Goal: Task Accomplishment & Management: Manage account settings

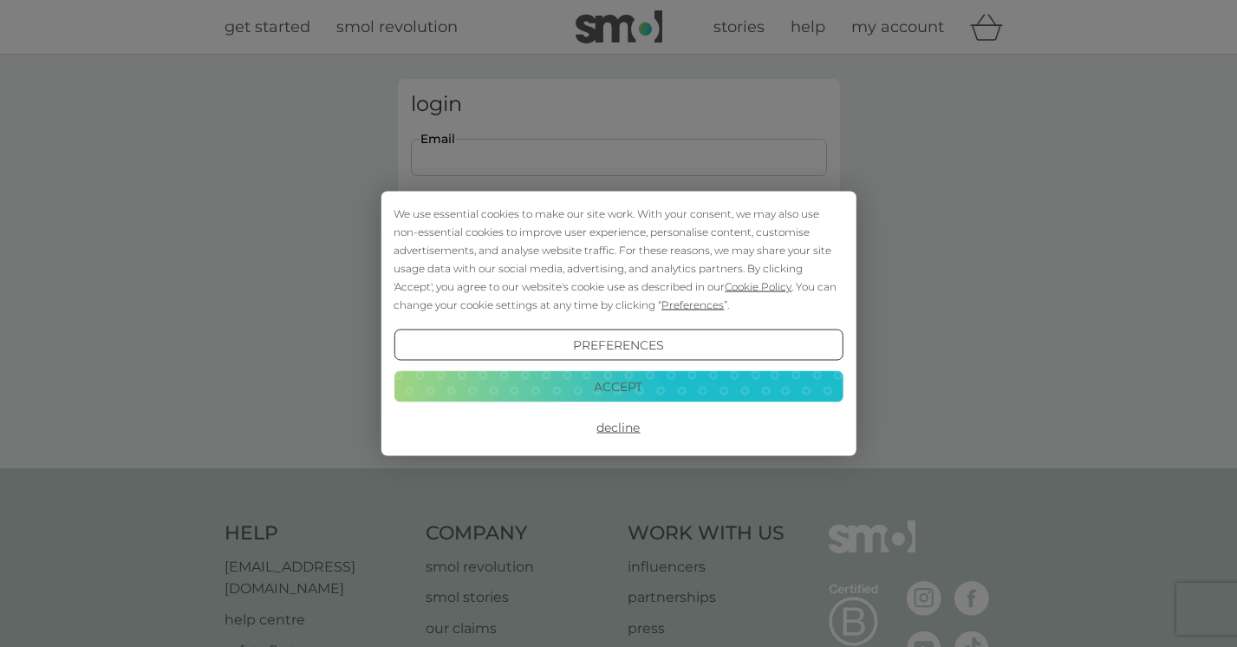
type input "[PERSON_NAME][EMAIL_ADDRESS][PERSON_NAME][PERSON_NAME][DOMAIN_NAME]"
click at [618, 272] on button "Login" at bounding box center [619, 273] width 416 height 50
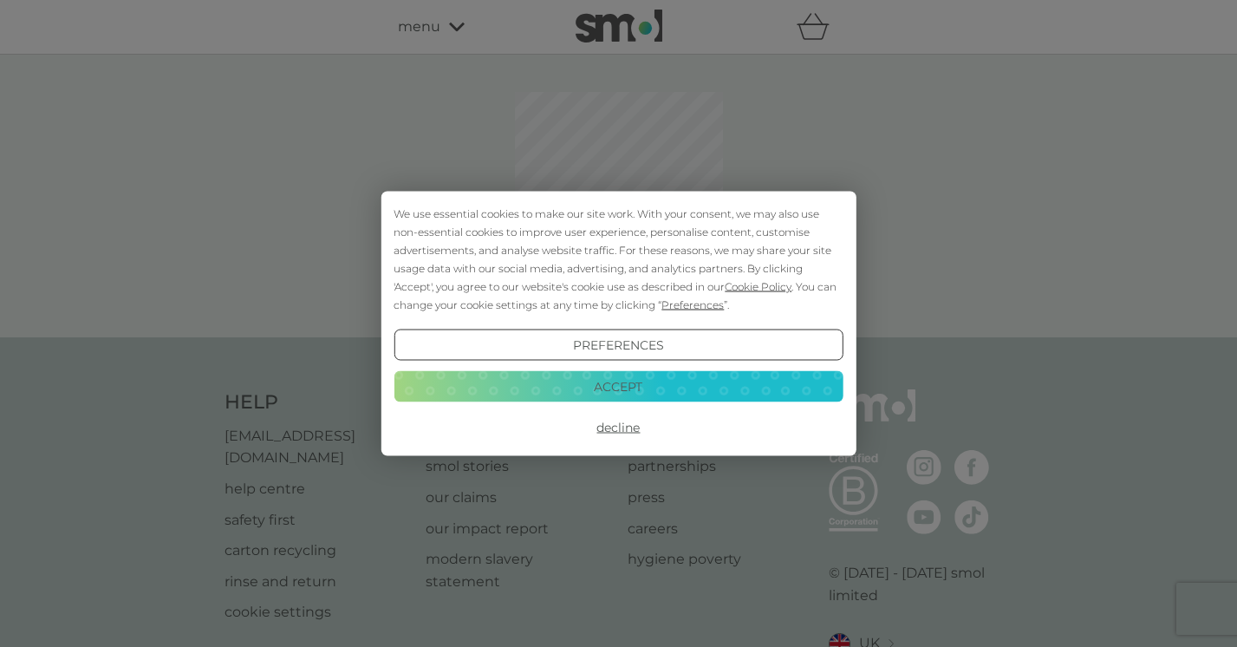
click at [671, 389] on button "Accept" at bounding box center [617, 385] width 449 height 31
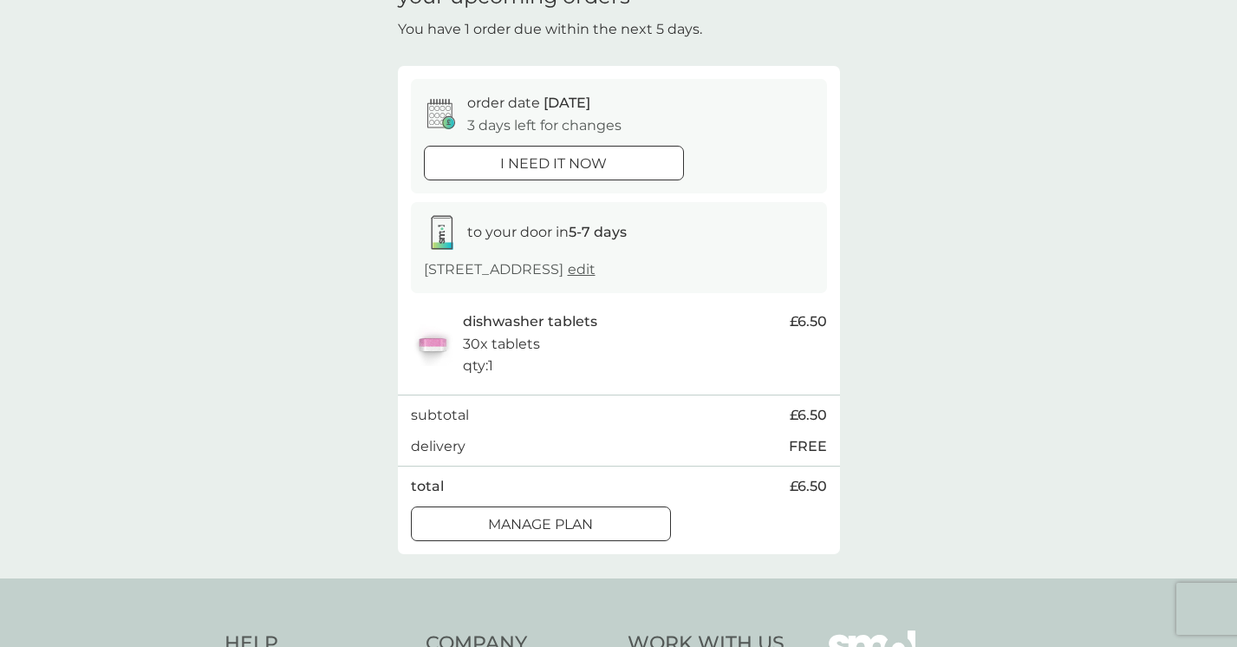
scroll to position [118, 0]
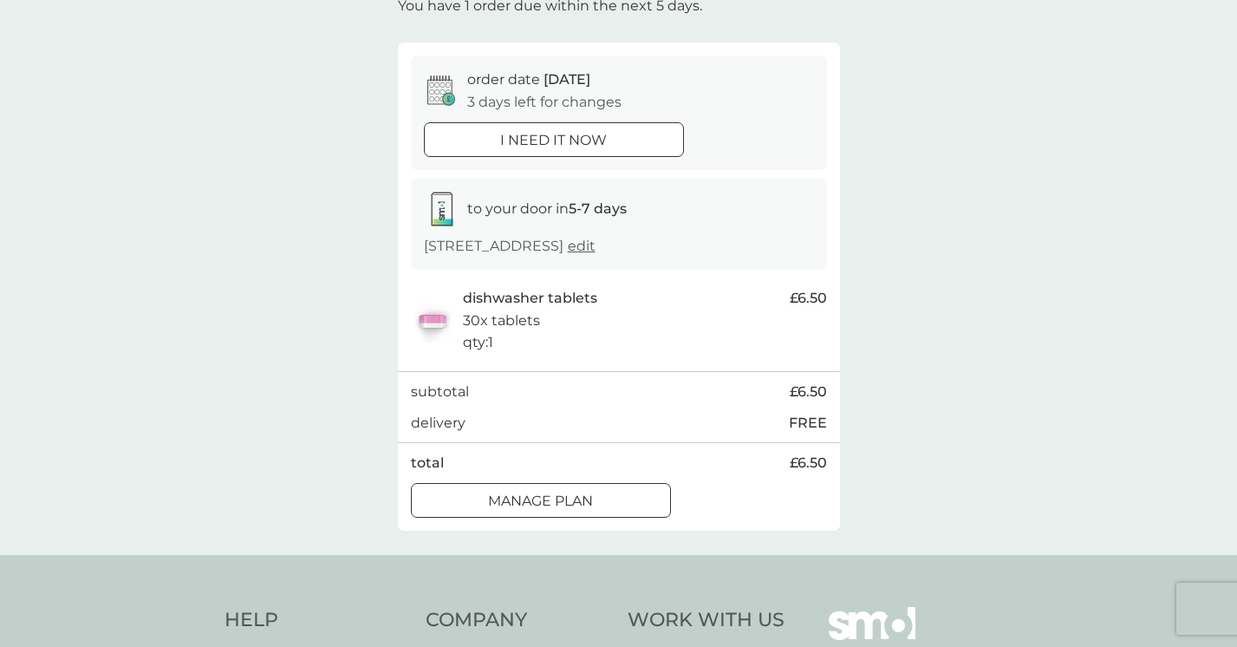
click at [566, 497] on div at bounding box center [541, 500] width 62 height 18
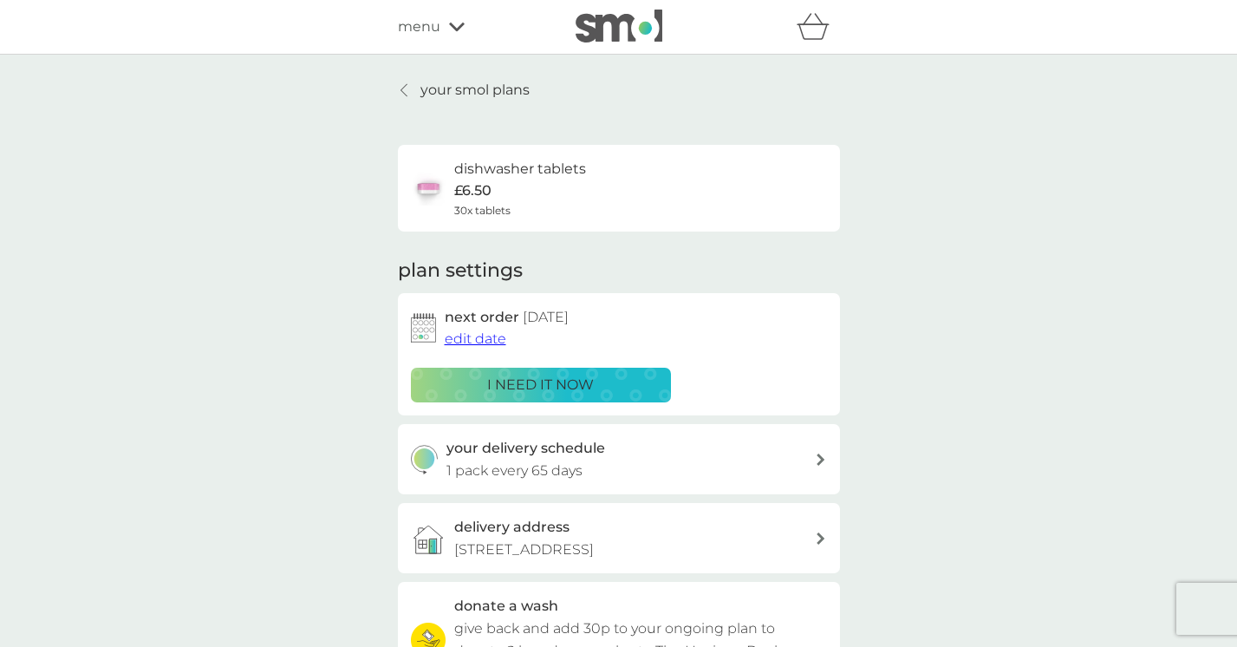
click at [471, 334] on span "edit date" at bounding box center [476, 338] width 62 height 16
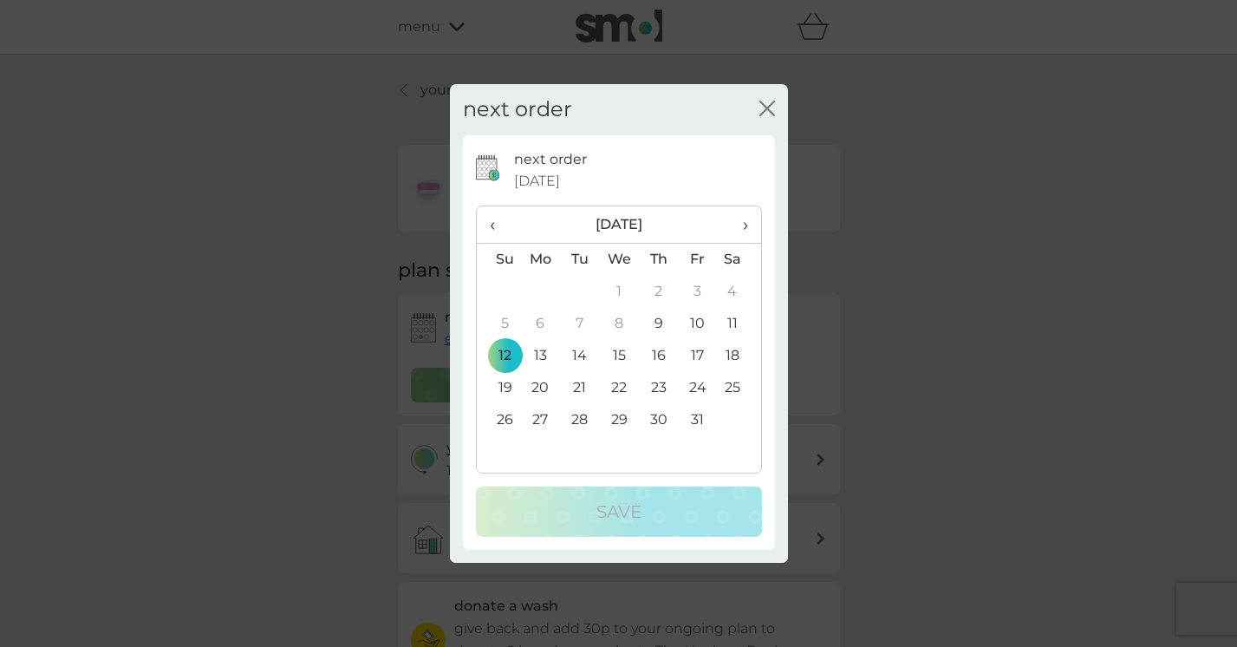
click at [504, 416] on td "26" at bounding box center [499, 420] width 44 height 32
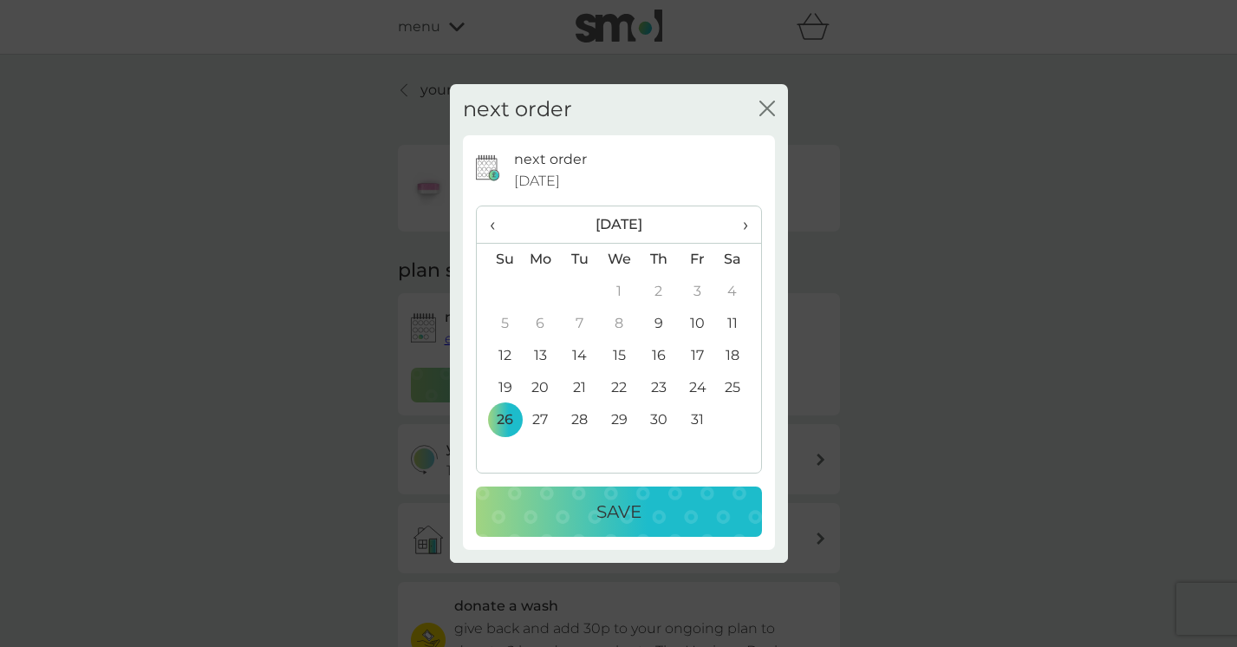
click at [547, 511] on div "Save" at bounding box center [618, 511] width 251 height 28
